Goal: Transaction & Acquisition: Purchase product/service

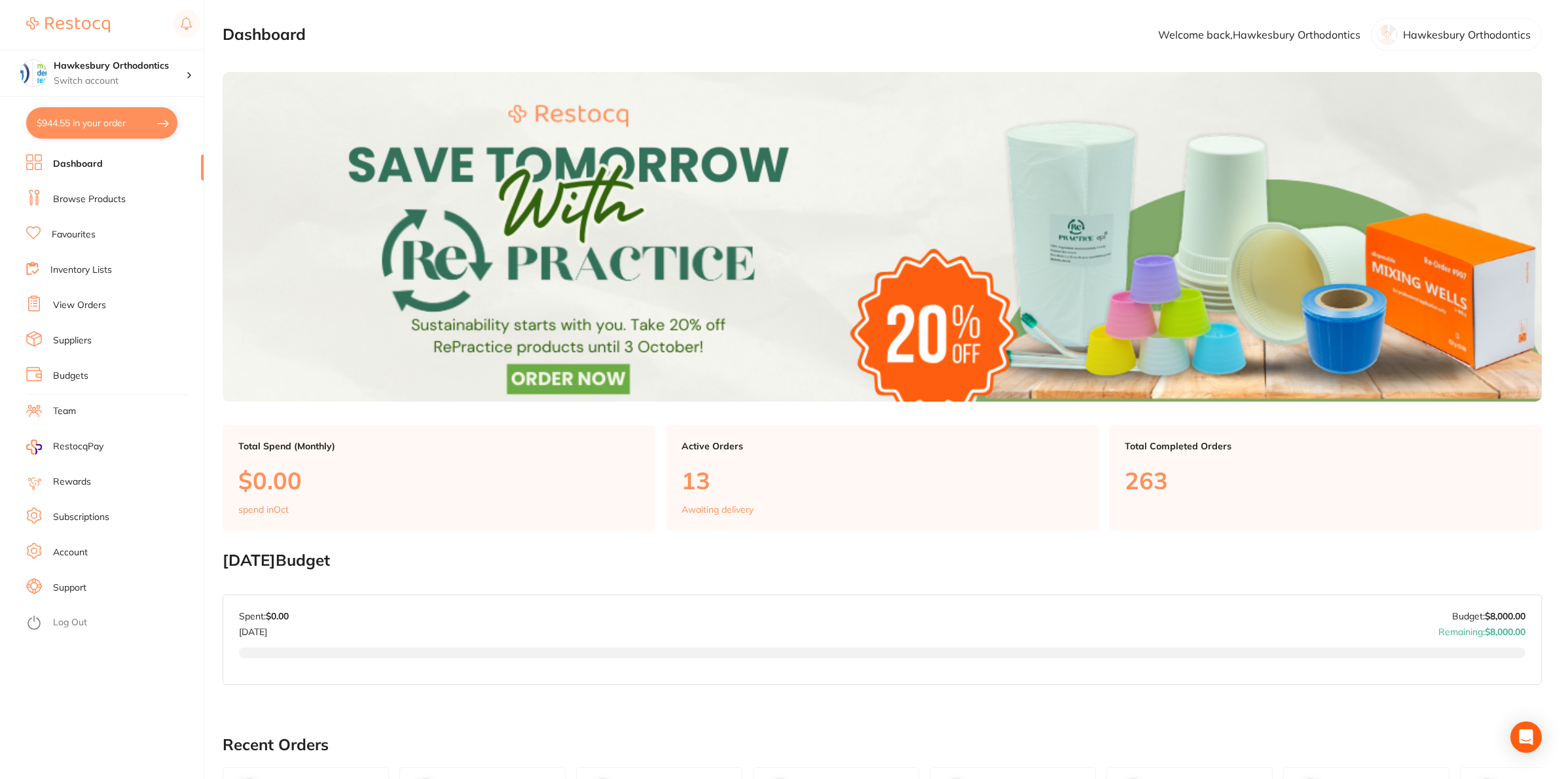
click at [135, 118] on button "$944.55 in your order" at bounding box center [102, 123] width 151 height 31
checkbox input "true"
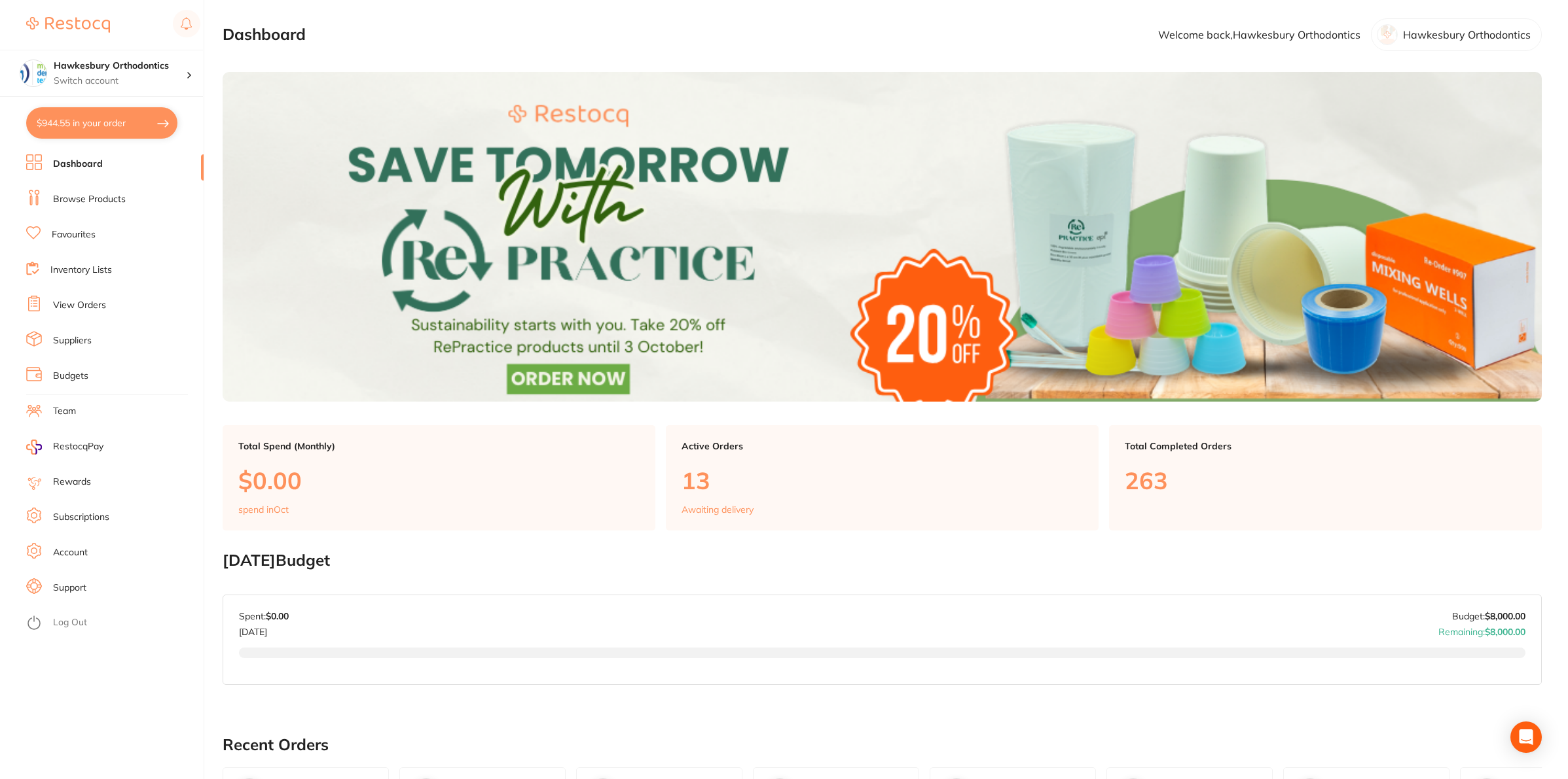
checkbox input "true"
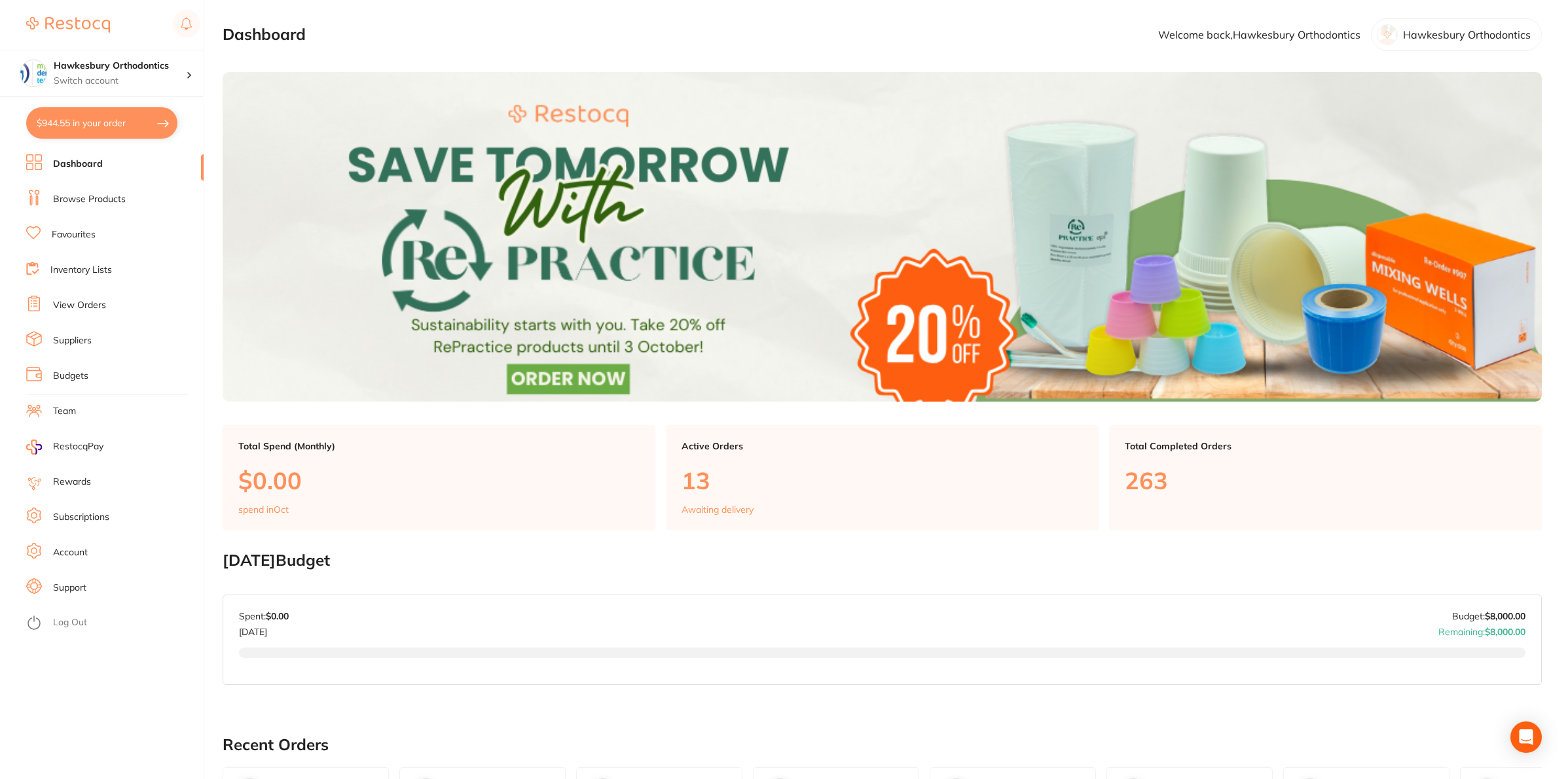
checkbox input "true"
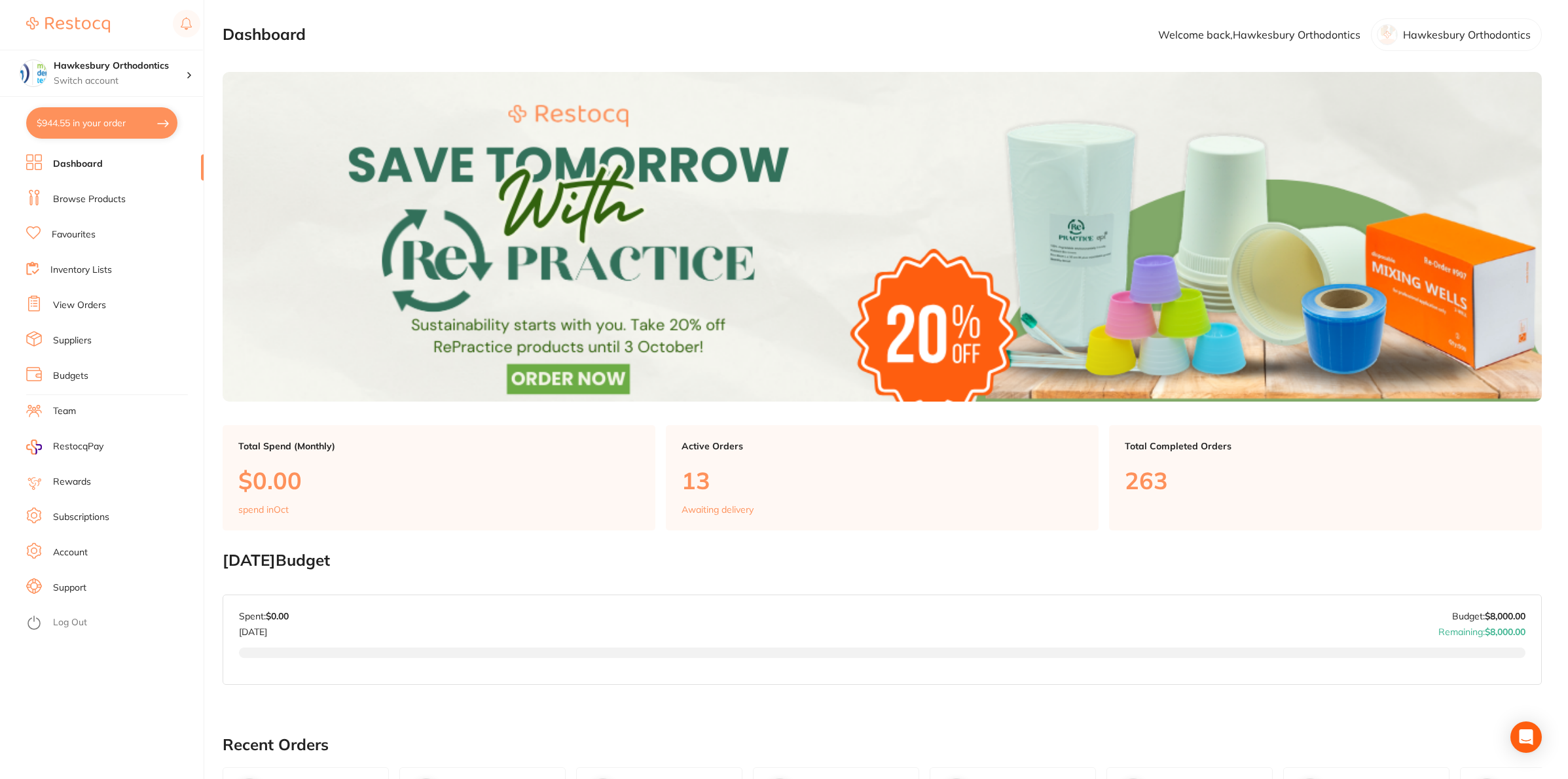
checkbox input "true"
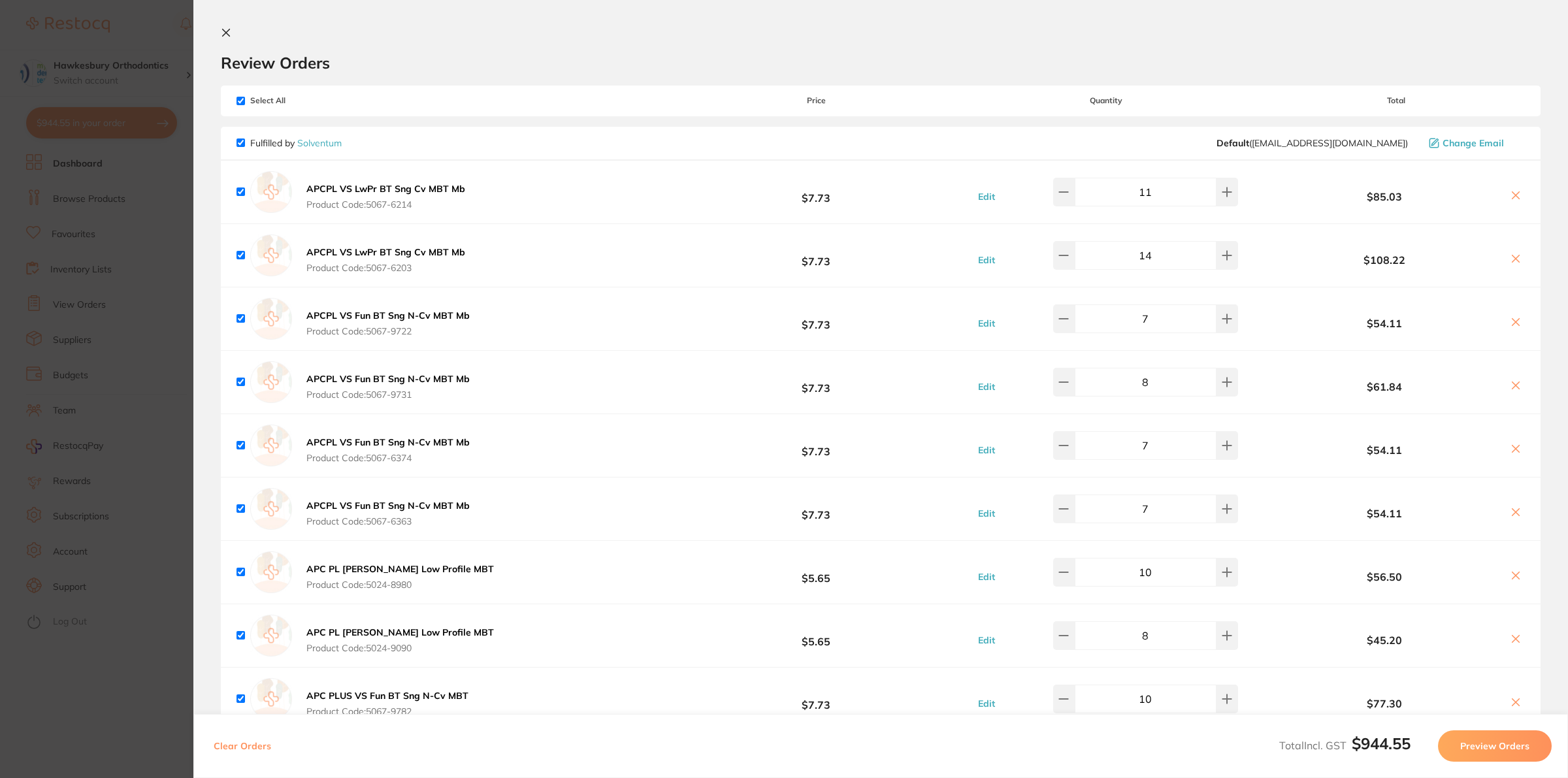
click at [223, 28] on icon at bounding box center [225, 33] width 10 height 10
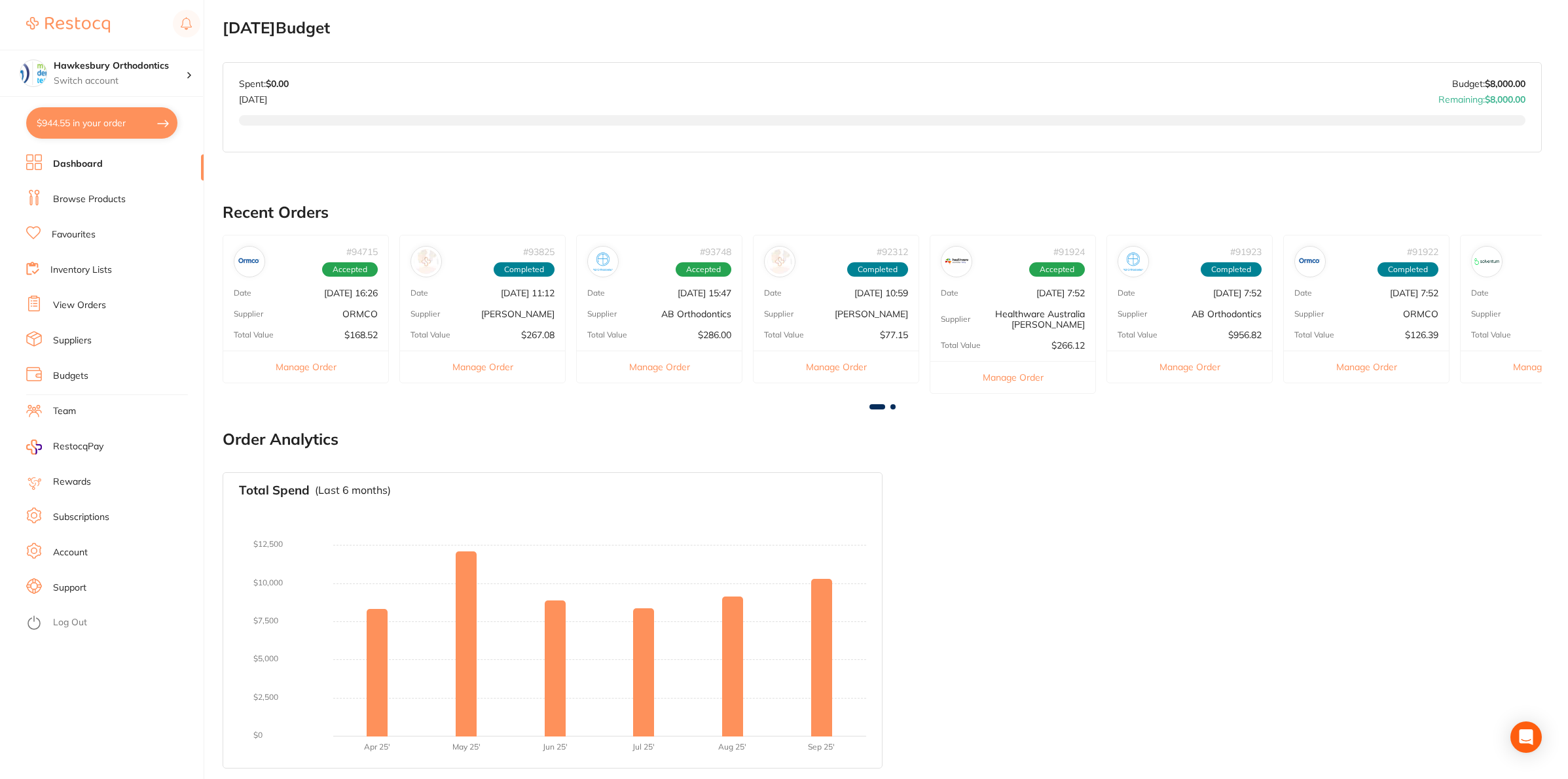
click at [119, 199] on link "Browse Products" at bounding box center [89, 199] width 73 height 13
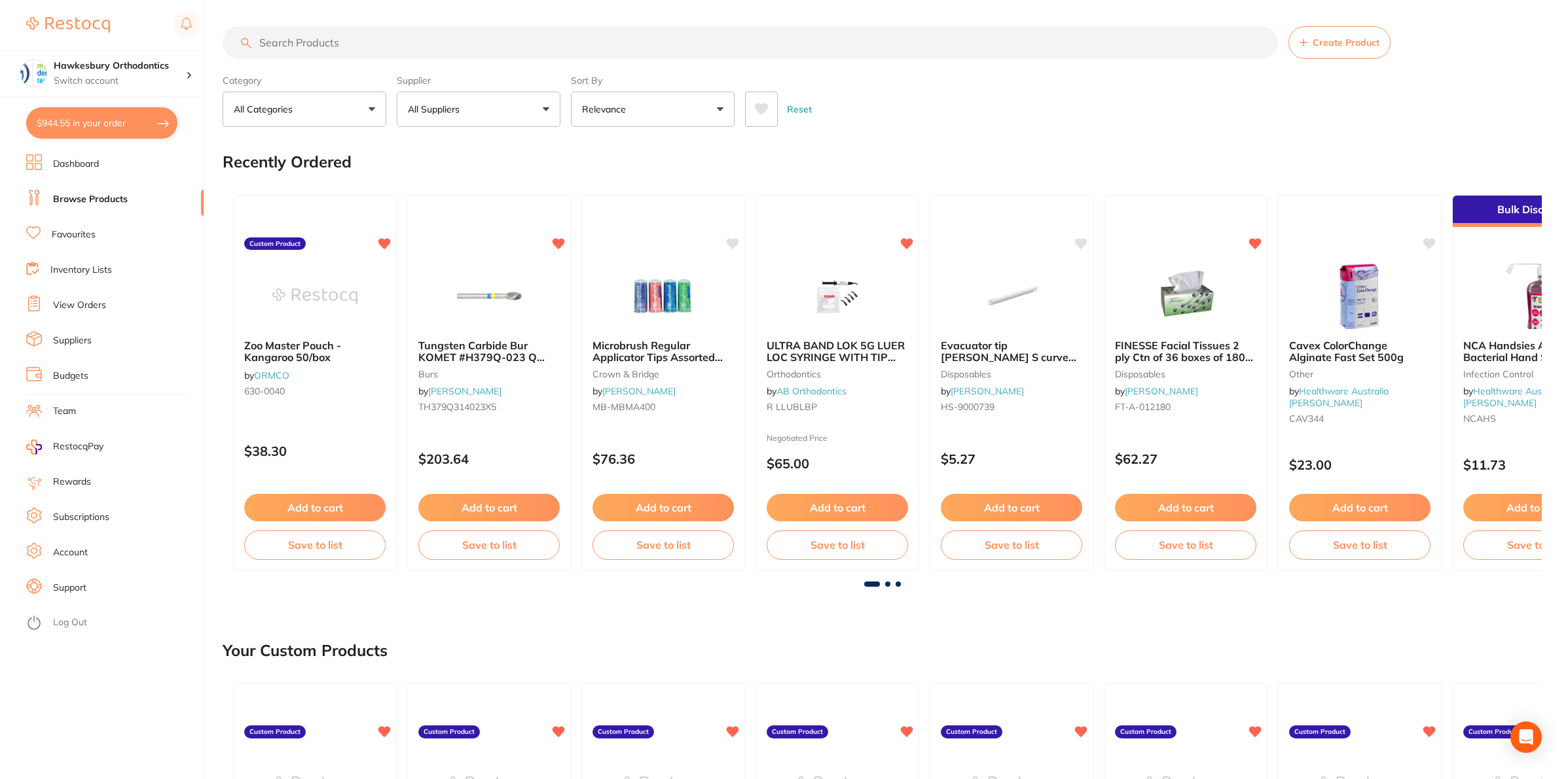
click at [283, 40] on input "search" at bounding box center [750, 42] width 1055 height 33
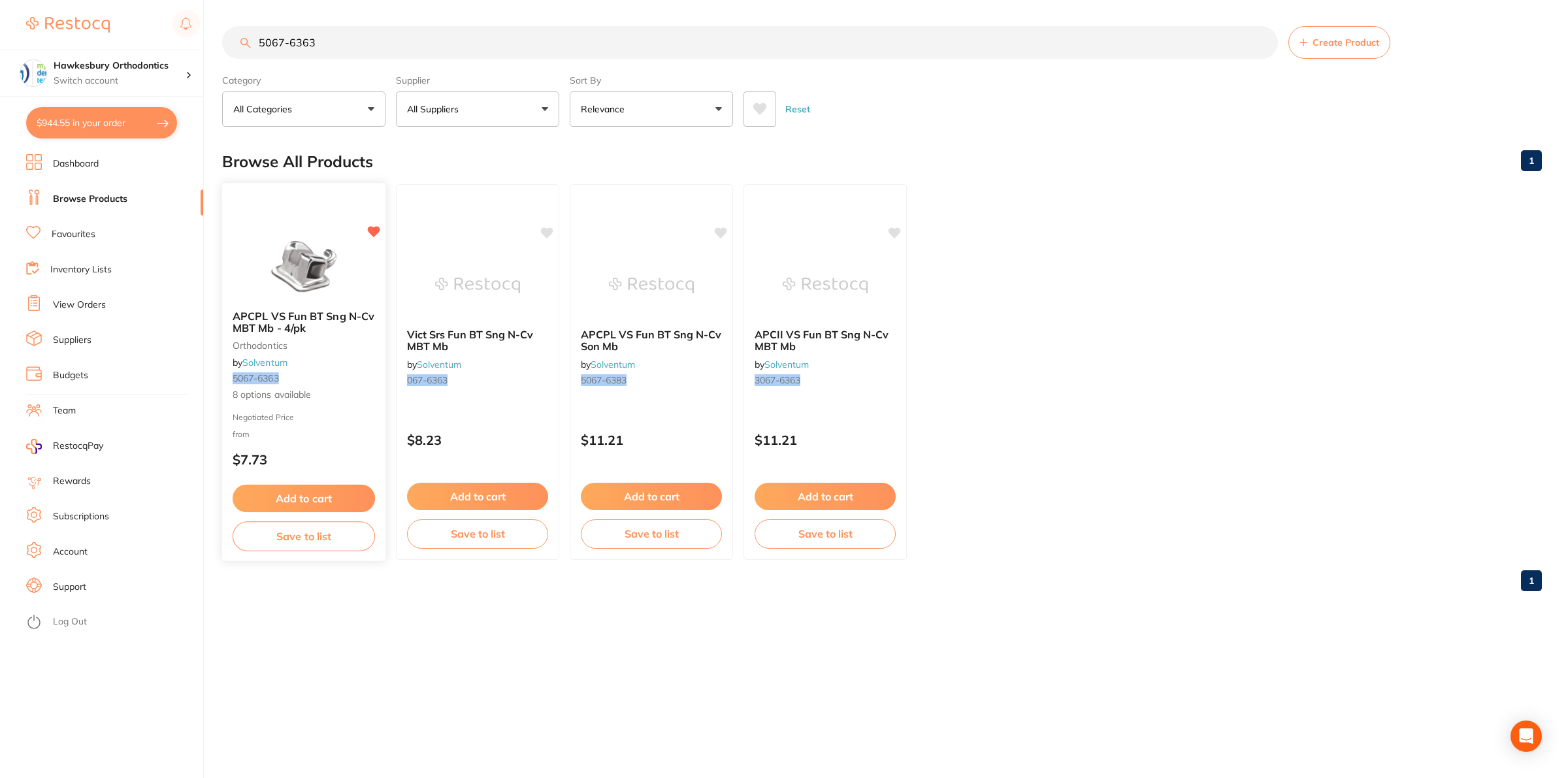
type input "5067-6363"
click at [277, 334] on span "APCPL VS Fun BT Sng N-Cv MBT Mb - 4/pk" at bounding box center [303, 322] width 141 height 26
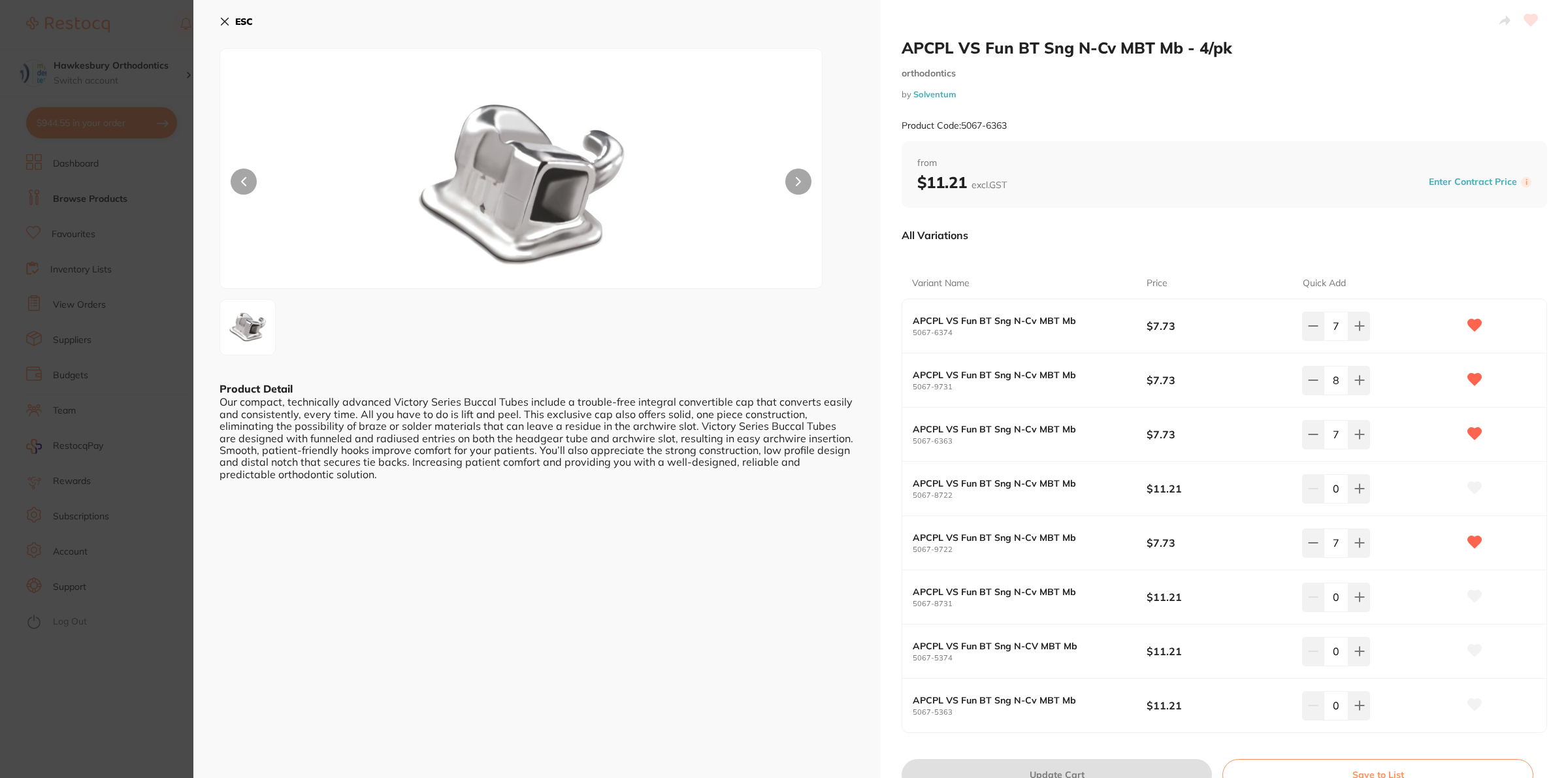
click at [223, 21] on icon at bounding box center [225, 21] width 10 height 10
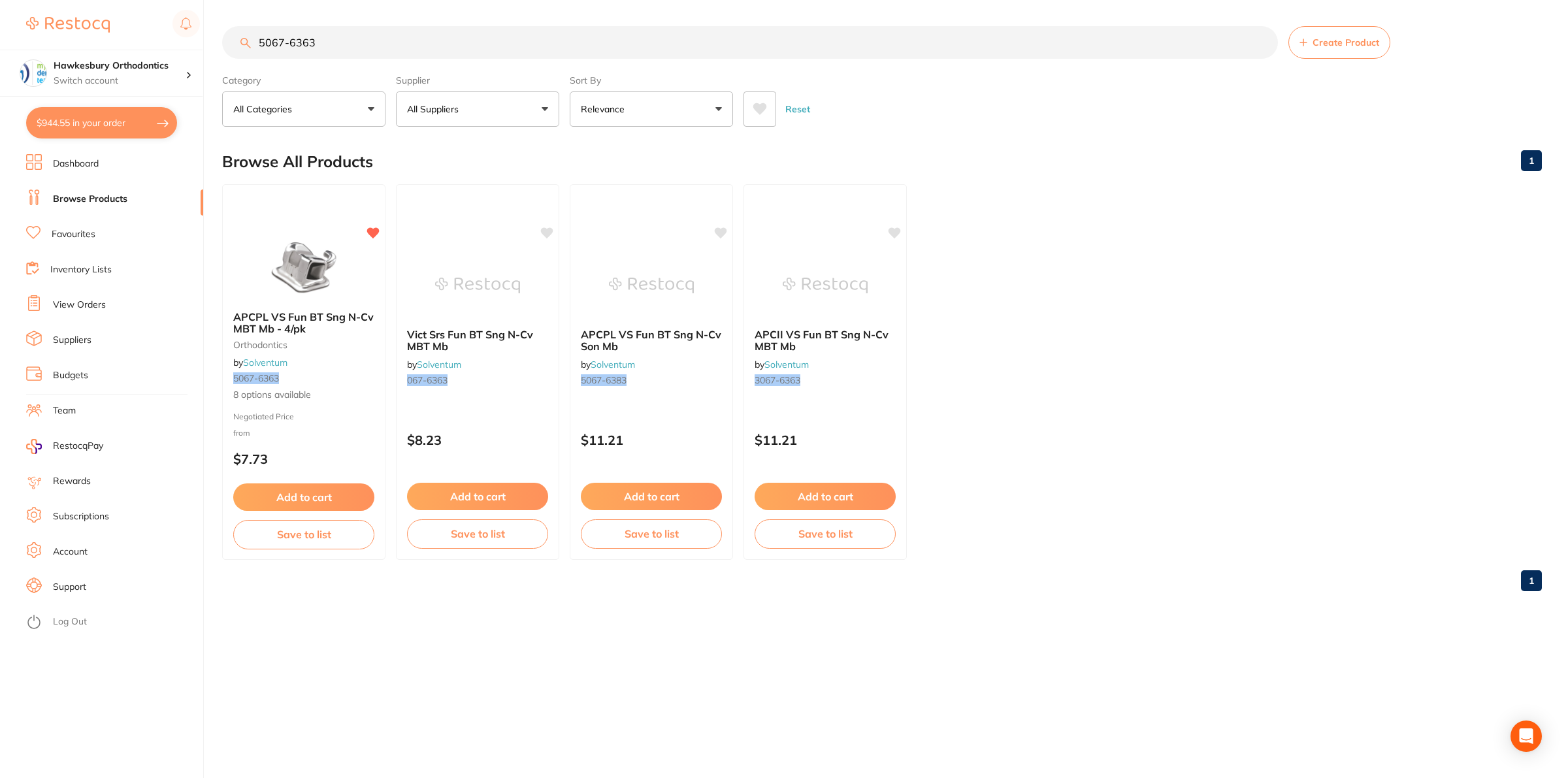
click at [96, 165] on link "Dashboard" at bounding box center [76, 164] width 46 height 13
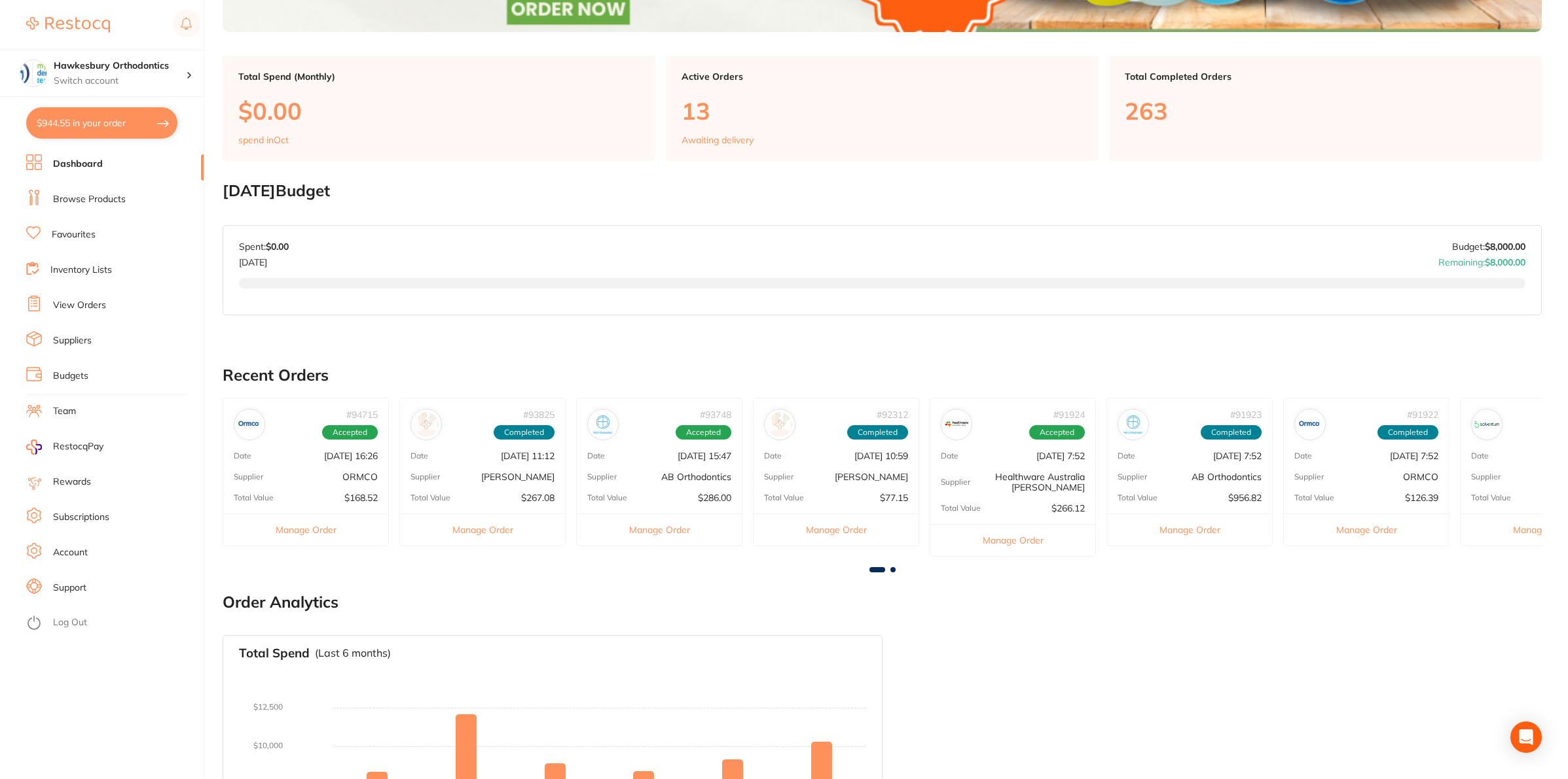
scroll to position [533, 0]
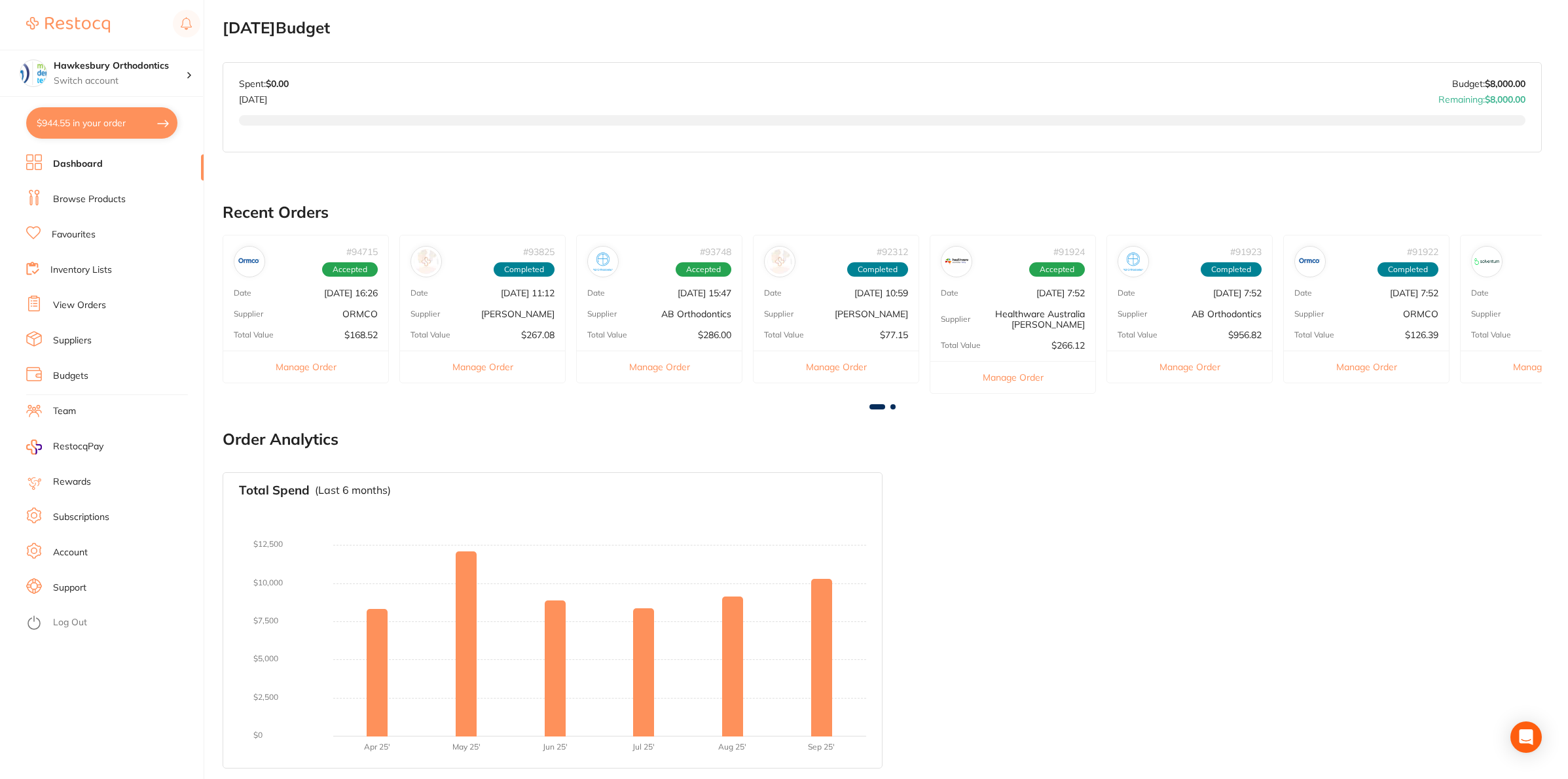
click at [119, 126] on button "$944.55 in your order" at bounding box center [102, 123] width 151 height 31
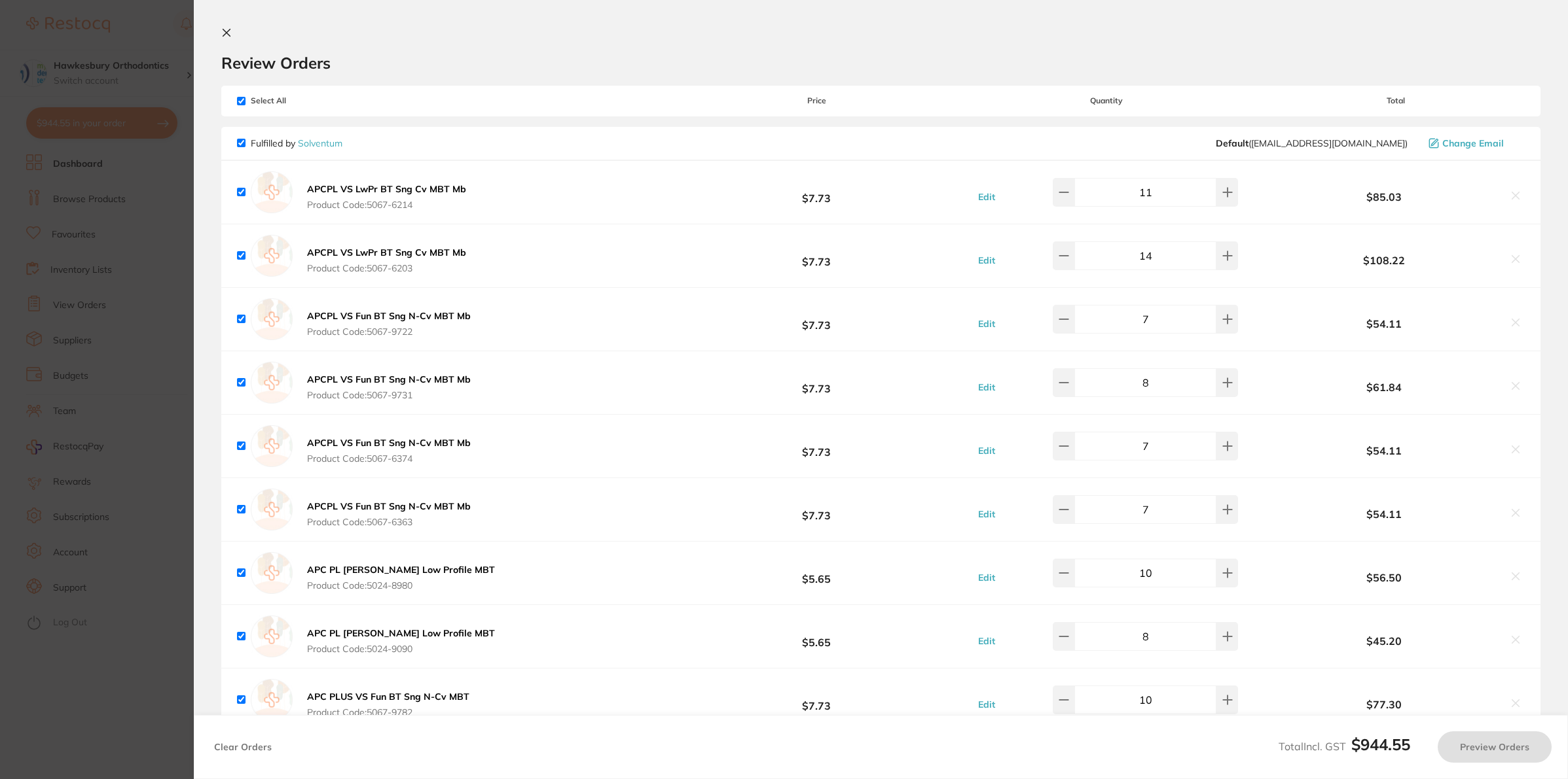
scroll to position [0, 0]
click at [224, 29] on icon at bounding box center [226, 33] width 10 height 10
